Goal: Task Accomplishment & Management: Manage account settings

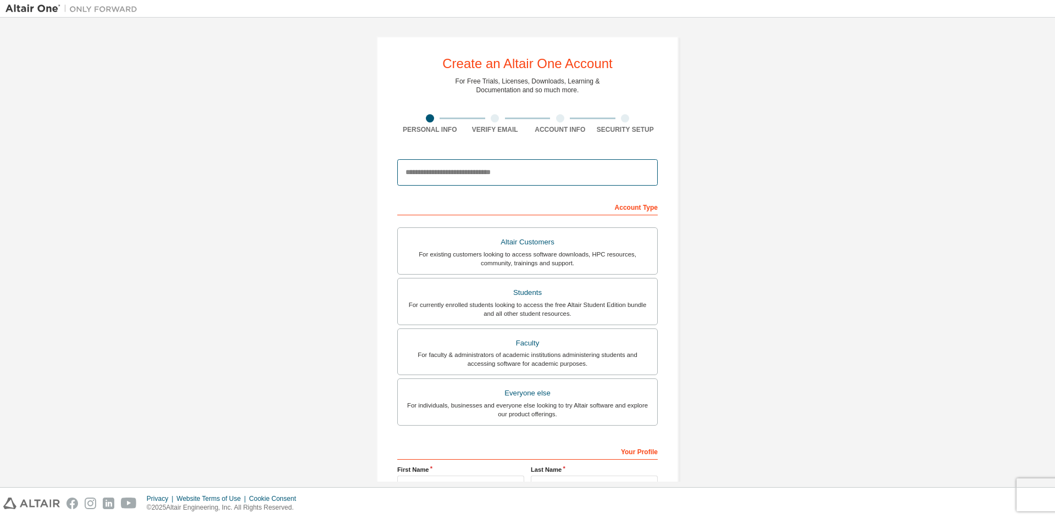
click at [508, 170] on input "email" at bounding box center [527, 172] width 261 height 26
type input "*"
type input "**********"
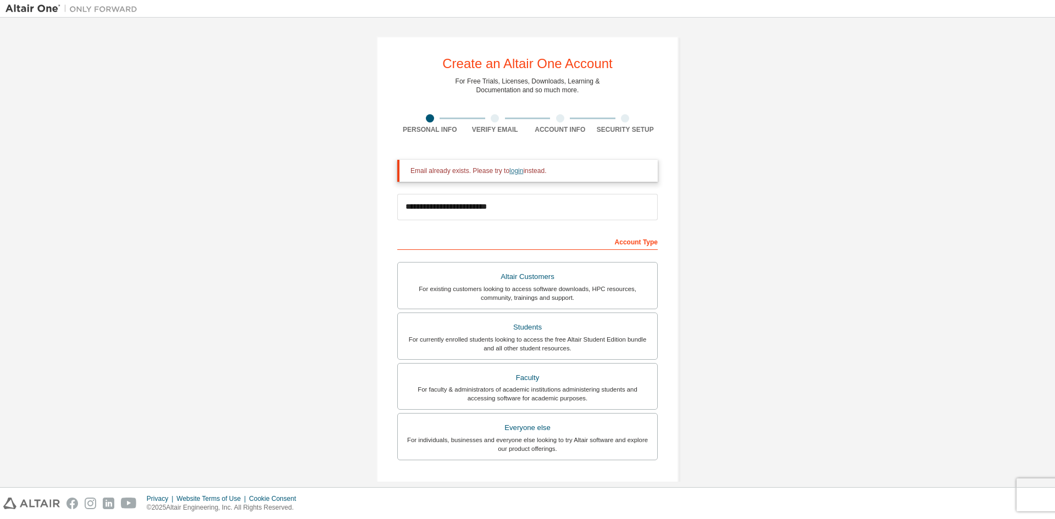
click at [512, 170] on link "login" at bounding box center [516, 171] width 14 height 8
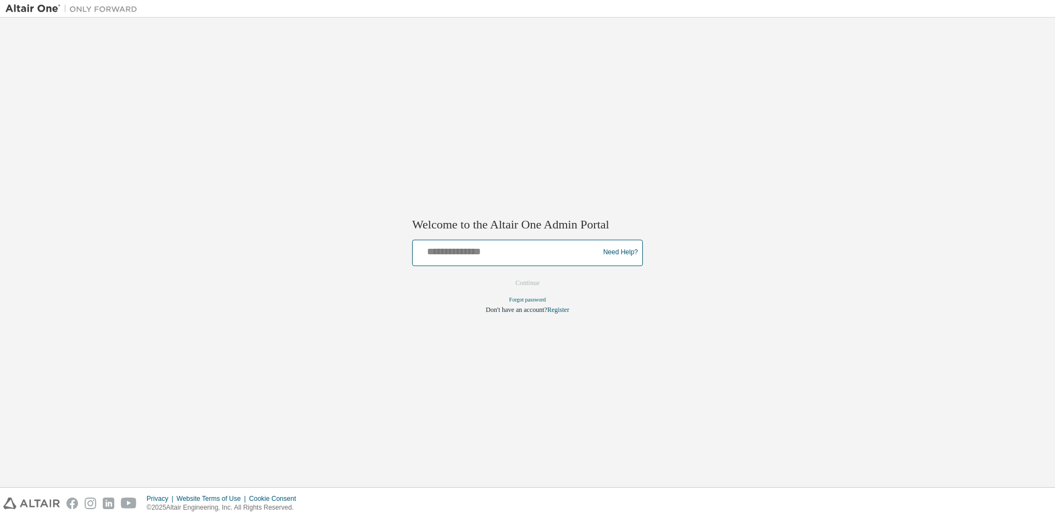
click at [488, 245] on input "text" at bounding box center [507, 250] width 181 height 16
type input "**********"
click at [532, 280] on button "Continue" at bounding box center [527, 283] width 47 height 16
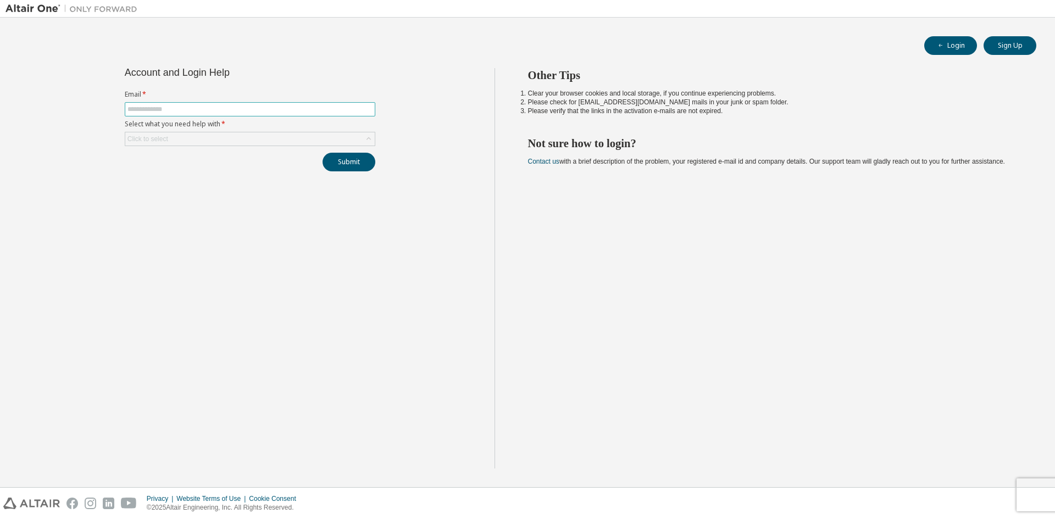
click at [220, 106] on input "text" at bounding box center [250, 109] width 245 height 9
type input "**********"
drag, startPoint x: 888, startPoint y: 278, endPoint x: 457, endPoint y: 153, distance: 448.0
click at [887, 278] on div "Other Tips Clear your browser cookies and local storage, if you continue experi…" at bounding box center [773, 268] width 556 height 401
click at [236, 141] on div "Click to select" at bounding box center [250, 138] width 250 height 13
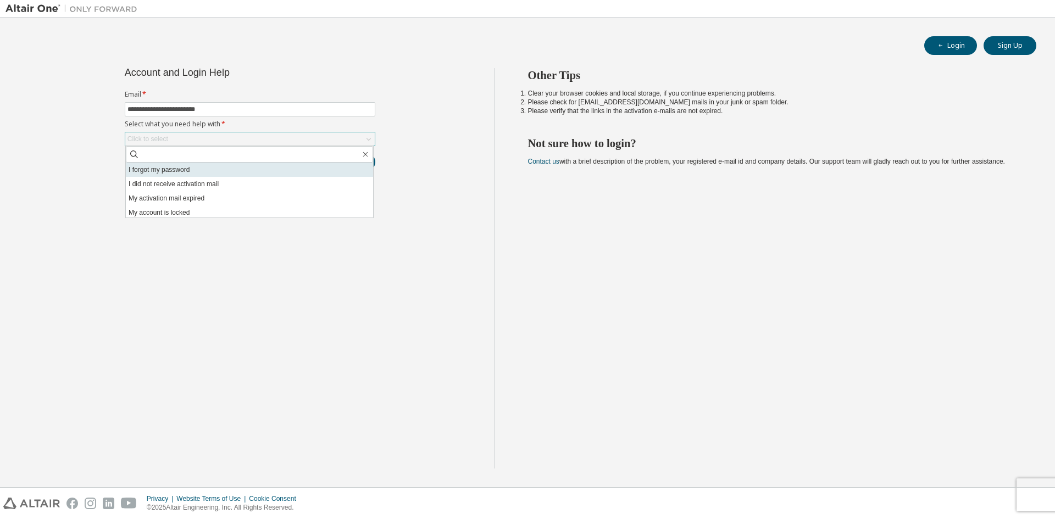
click at [207, 169] on li "I forgot my password" at bounding box center [249, 170] width 247 height 14
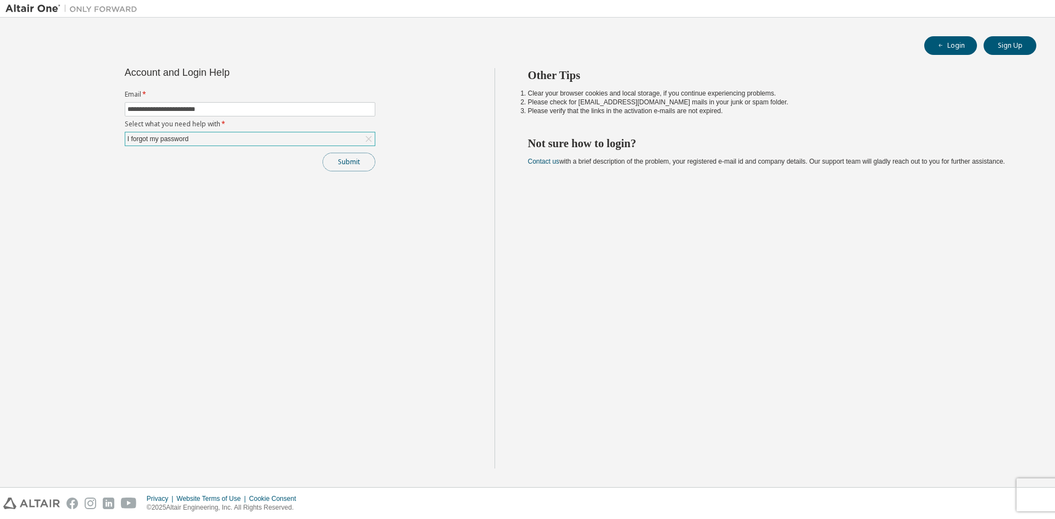
click at [339, 159] on button "Submit" at bounding box center [349, 162] width 53 height 19
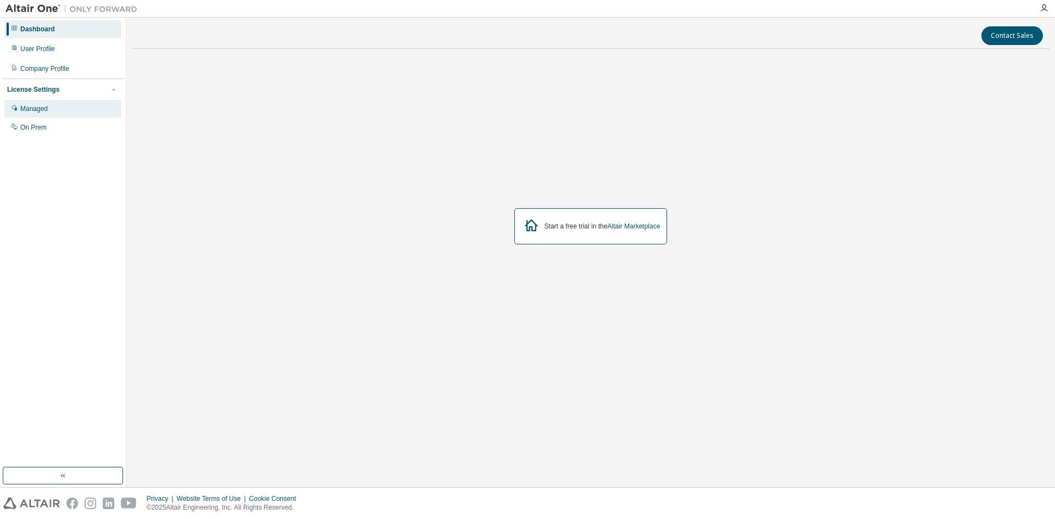
click at [53, 110] on div "Managed" at bounding box center [62, 109] width 117 height 18
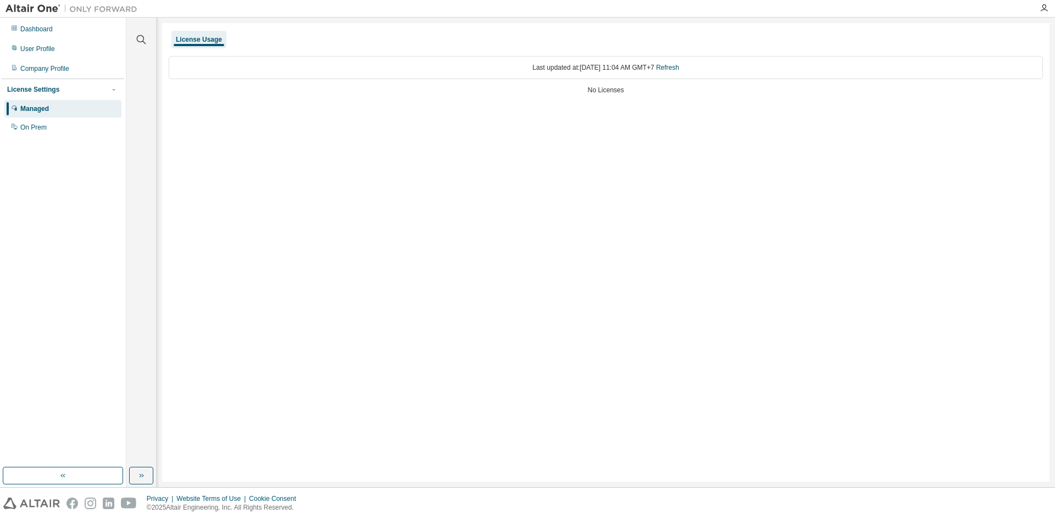
click at [213, 43] on div "License Usage" at bounding box center [199, 39] width 46 height 9
click at [66, 128] on div "On Prem" at bounding box center [62, 128] width 117 height 18
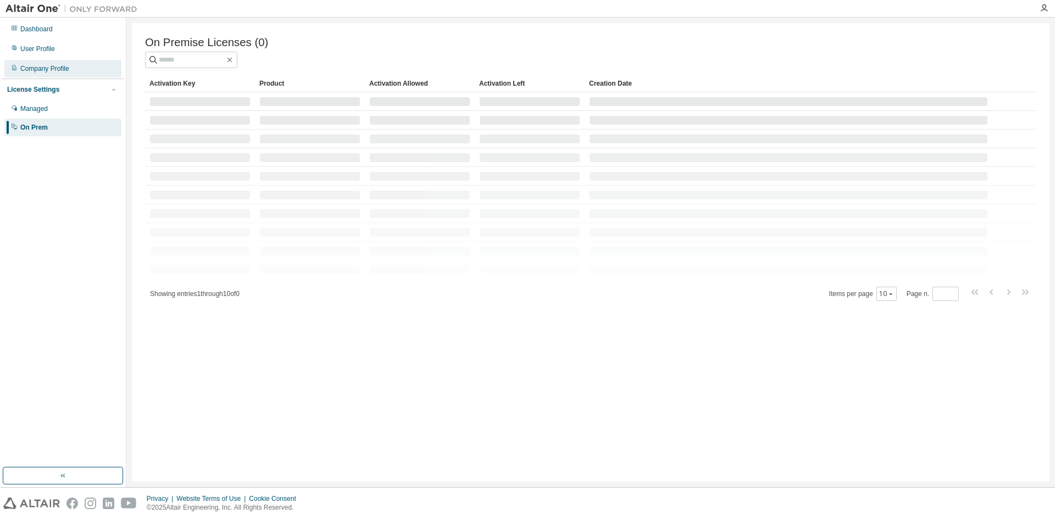
click at [88, 64] on div "Company Profile" at bounding box center [62, 69] width 117 height 18
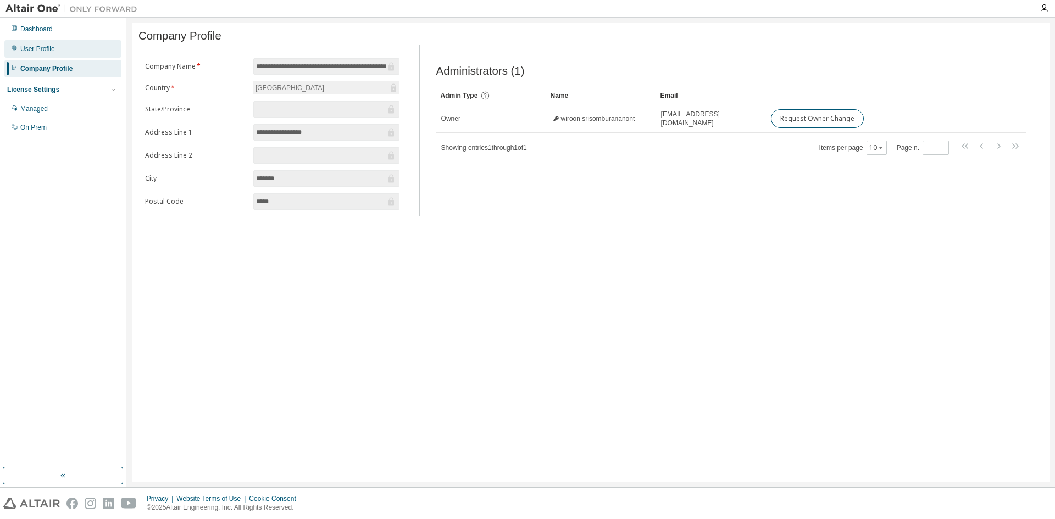
click at [49, 52] on div "User Profile" at bounding box center [37, 49] width 35 height 9
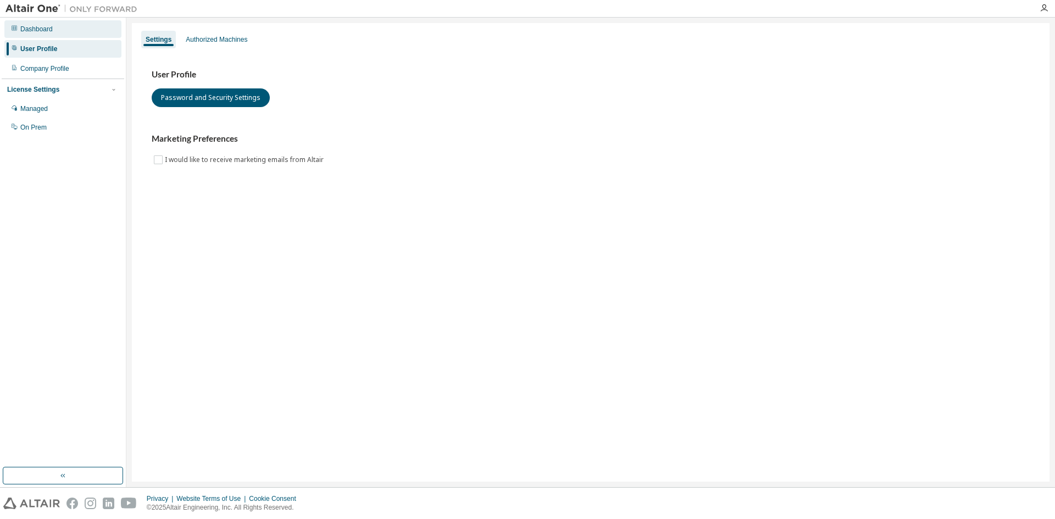
click at [60, 34] on div "Dashboard" at bounding box center [62, 29] width 117 height 18
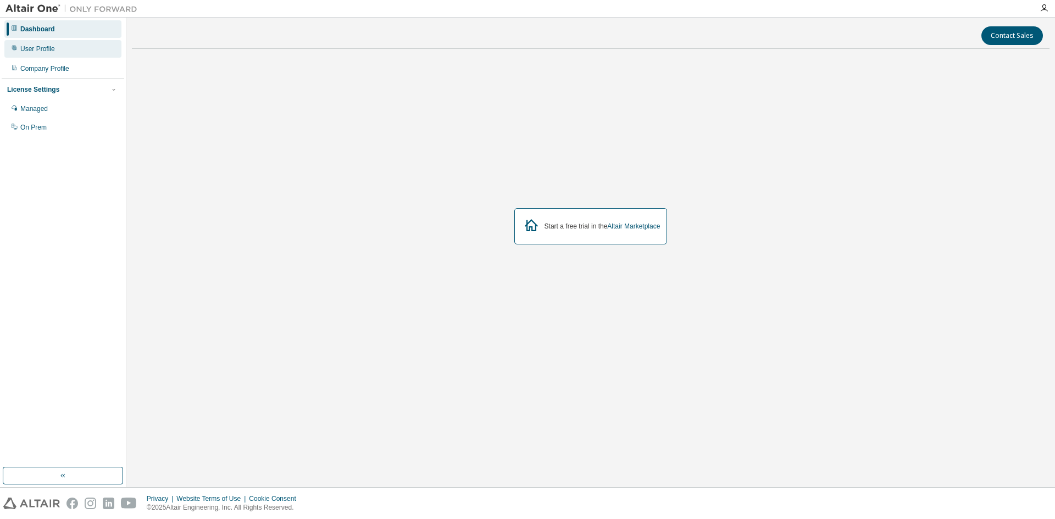
click at [57, 46] on div "User Profile" at bounding box center [62, 49] width 117 height 18
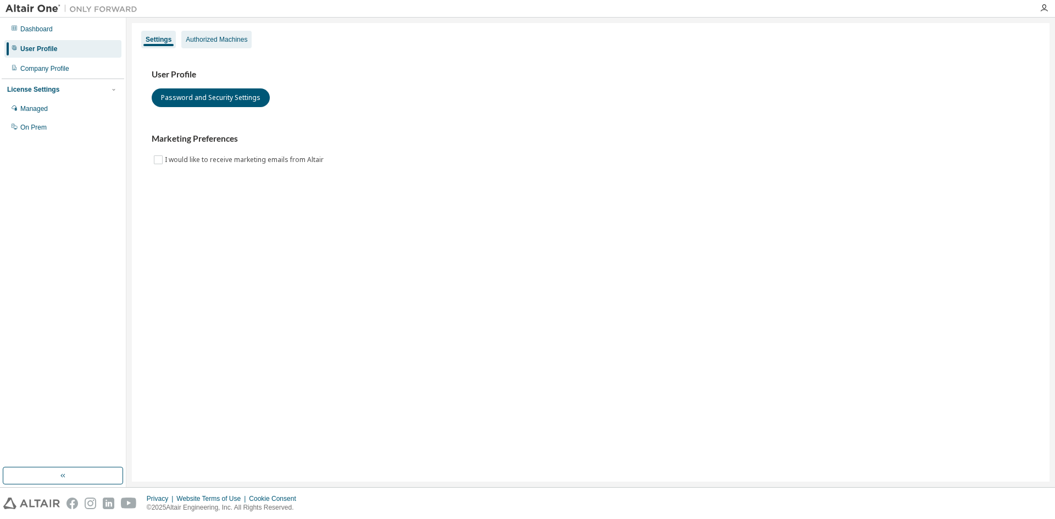
click at [214, 42] on div "Authorized Machines" at bounding box center [217, 39] width 62 height 9
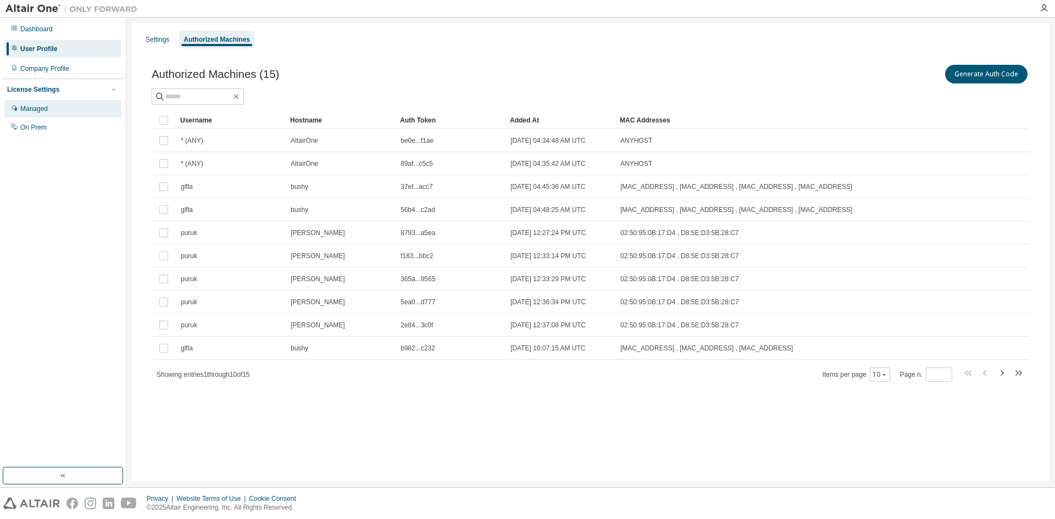
click at [59, 108] on div "Managed" at bounding box center [62, 109] width 117 height 18
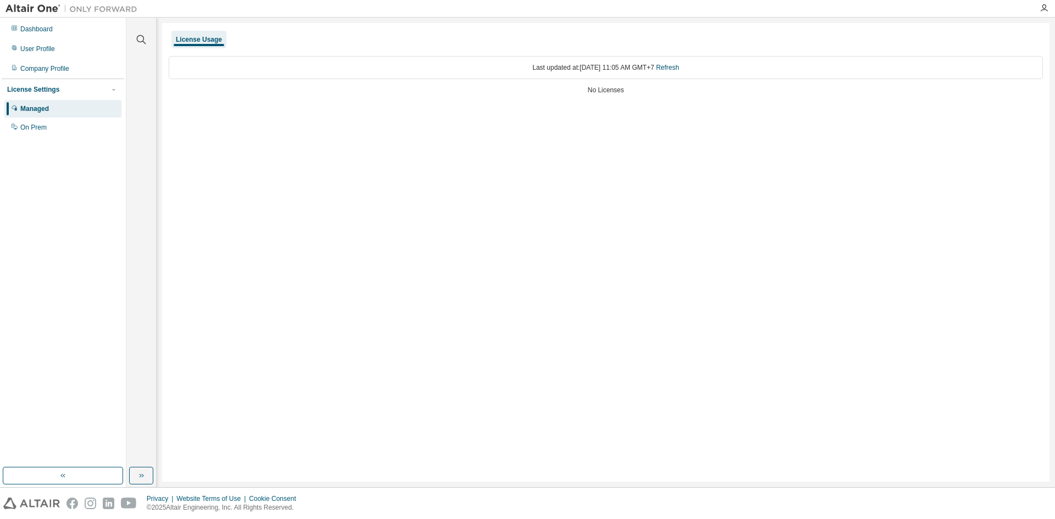
click at [30, 13] on img at bounding box center [73, 8] width 137 height 11
click at [31, 5] on img at bounding box center [73, 8] width 137 height 11
click at [36, 30] on div "Dashboard" at bounding box center [36, 29] width 32 height 9
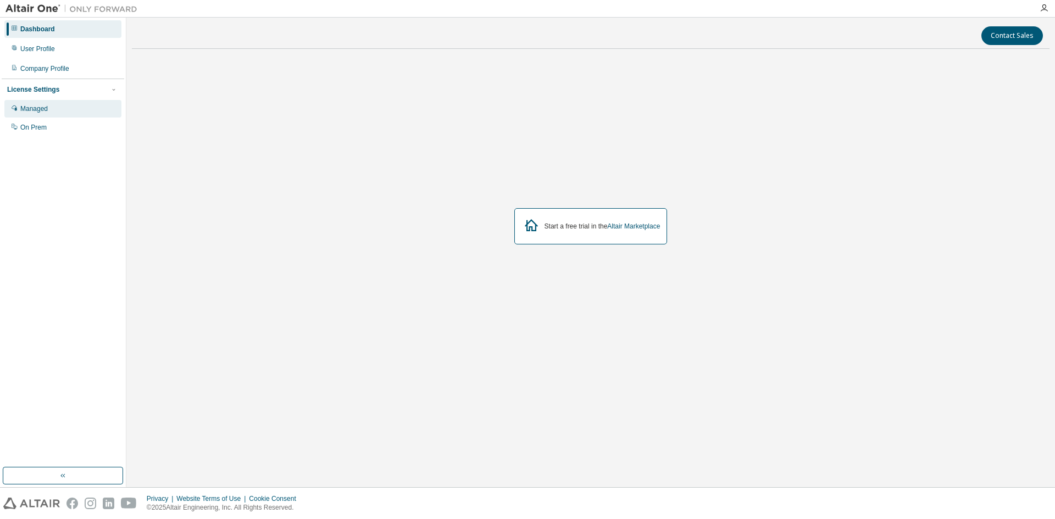
click at [57, 107] on div "Managed" at bounding box center [62, 109] width 117 height 18
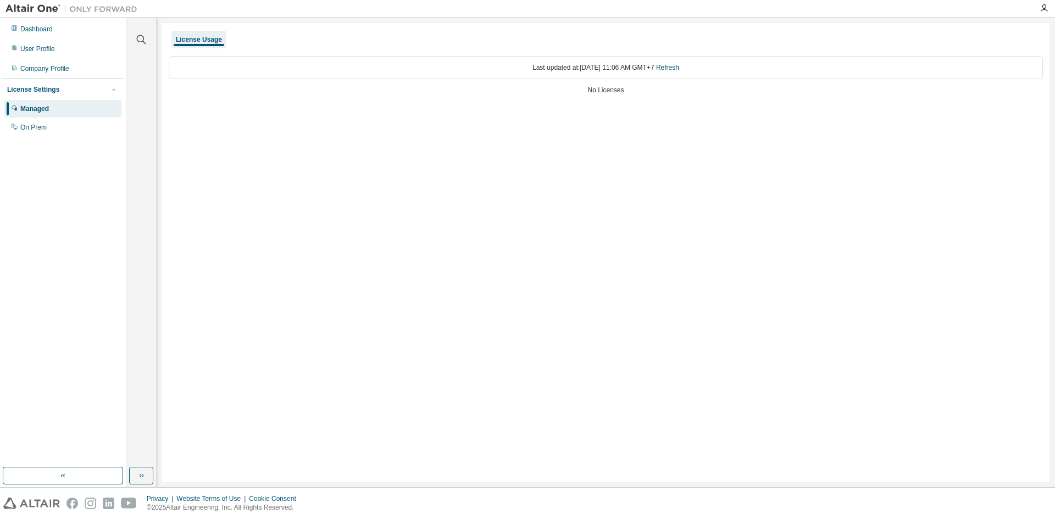
click at [53, 58] on div "Dashboard User Profile Company Profile License Settings Managed On Prem" at bounding box center [63, 78] width 123 height 118
click at [56, 47] on div "User Profile" at bounding box center [62, 49] width 117 height 18
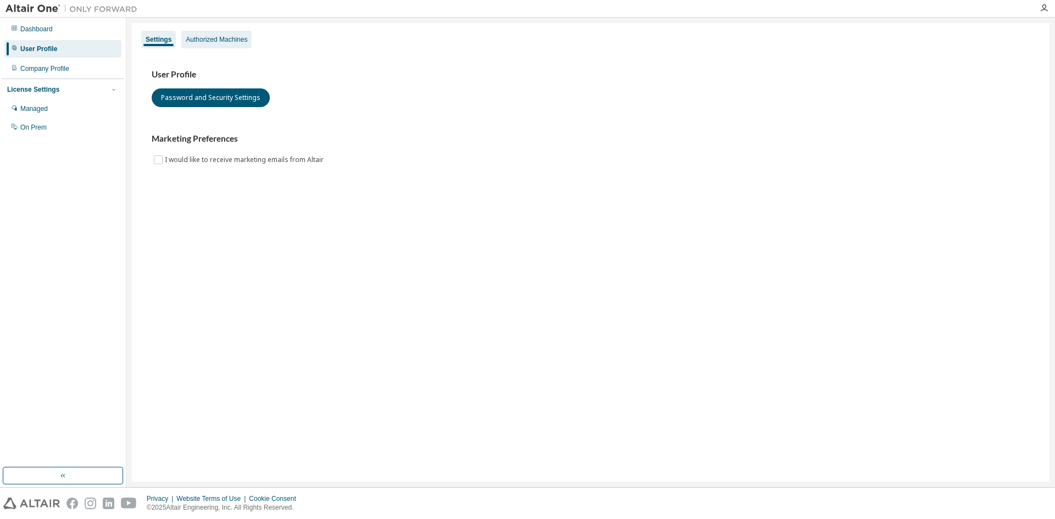
click at [211, 36] on div "Authorized Machines" at bounding box center [217, 39] width 62 height 9
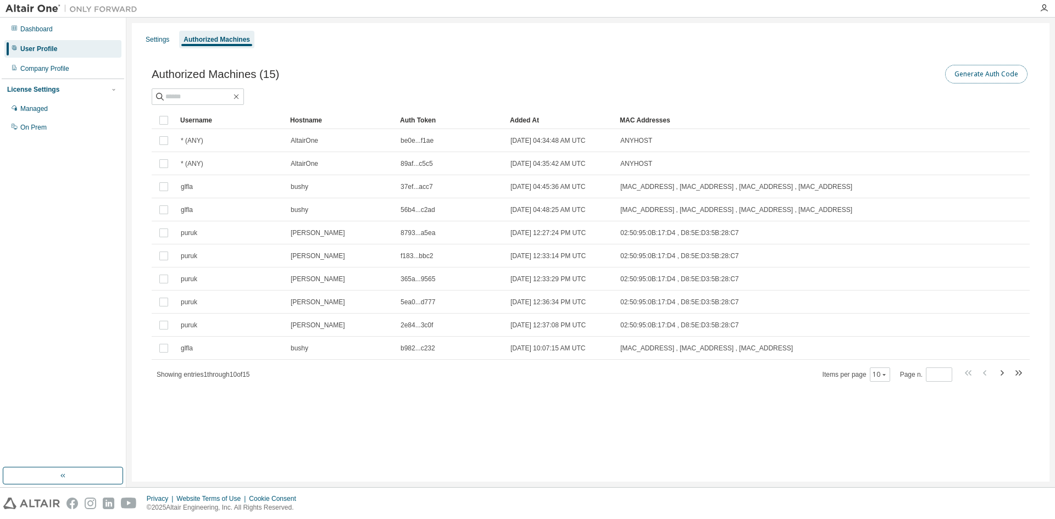
click at [1001, 80] on button "Generate Auth Code" at bounding box center [986, 74] width 82 height 19
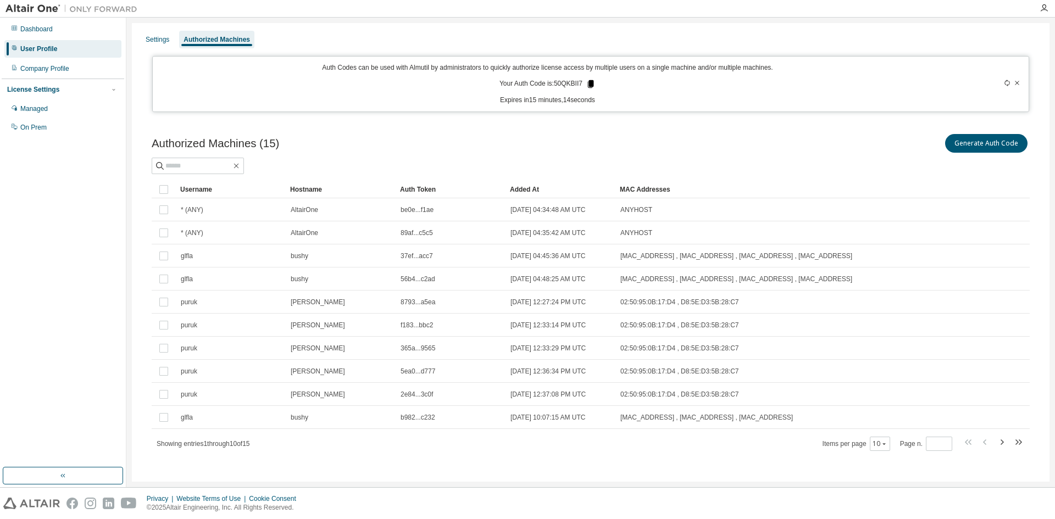
click at [591, 85] on icon at bounding box center [591, 84] width 10 height 10
